Goal: Transaction & Acquisition: Purchase product/service

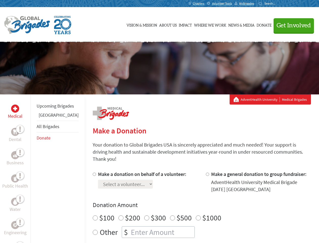
click at [279, 4] on div "Search for:" at bounding box center [269, 4] width 20 height 4
click at [292, 25] on span "Get Involved" at bounding box center [294, 25] width 34 height 6
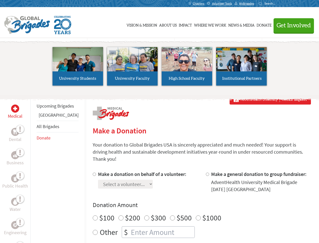
click at [160, 68] on li "High School Faculty" at bounding box center [187, 66] width 55 height 47
click at [33, 168] on div "Upcoming Brigades Guatemala All Brigades Donate" at bounding box center [57, 215] width 54 height 243
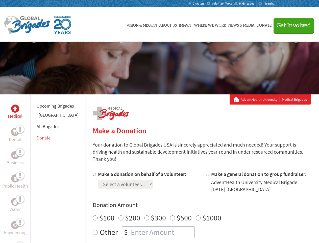
click at [193, 203] on div "Donation Amount $100 $200 $300 $500 $1000 Other $" at bounding box center [202, 219] width 218 height 37
click at [93, 172] on input "Make a donation on behalf of a volunteer:" at bounding box center [94, 173] width 3 height 3
radio input "true"
click at [206, 172] on input "Make a general donation to group fundraiser:" at bounding box center [207, 173] width 3 height 3
radio input "true"
